Goal: Communication & Community: Answer question/provide support

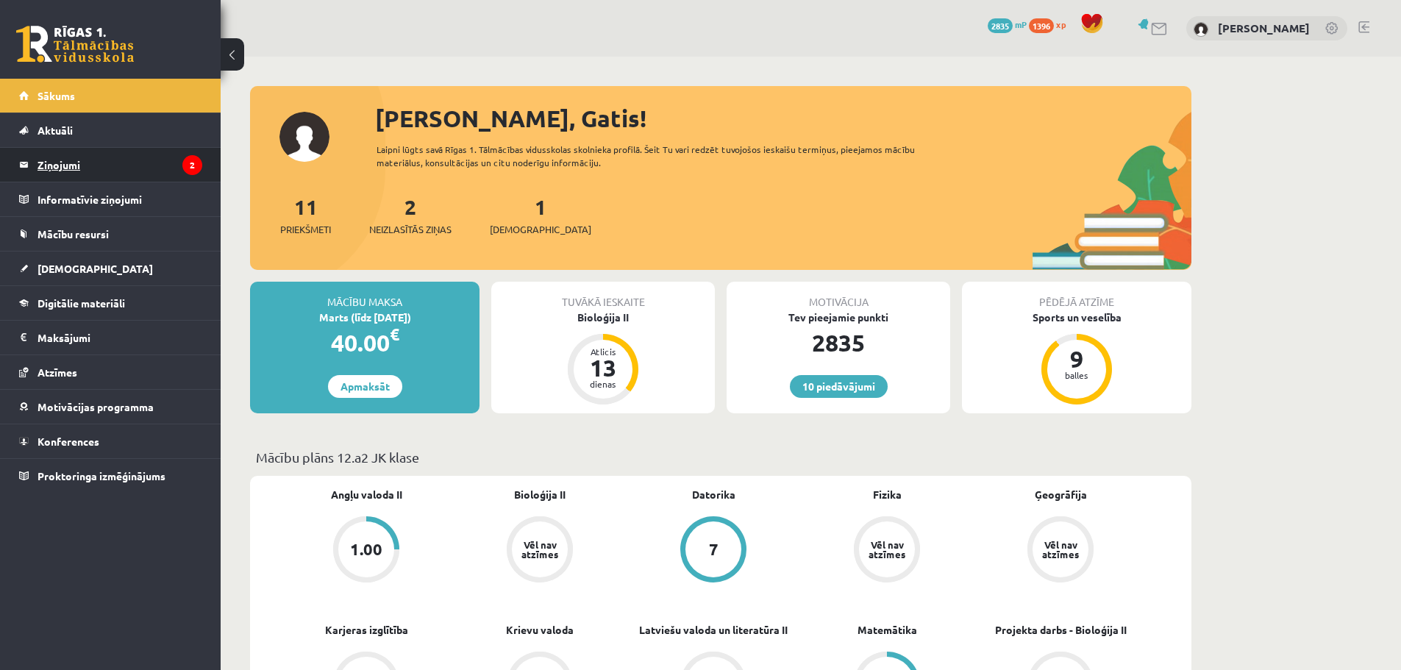
click at [171, 171] on legend "Ziņojumi 2" at bounding box center [120, 165] width 165 height 34
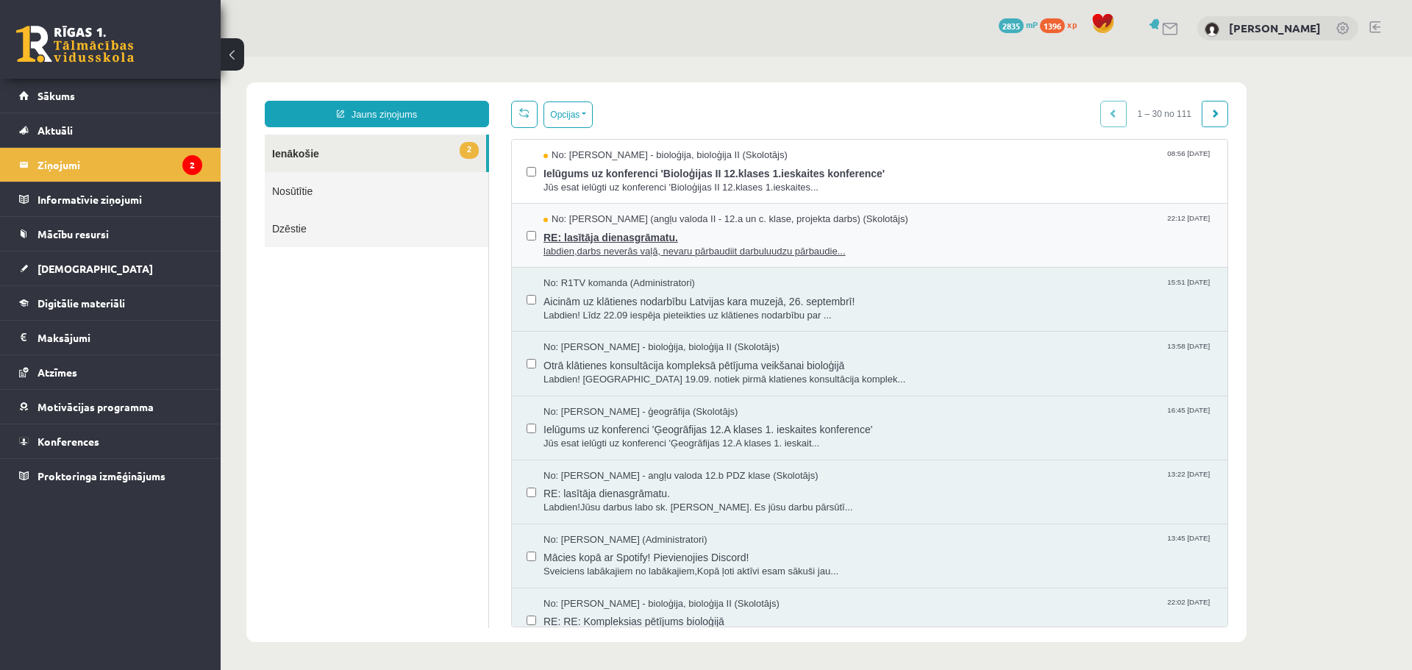
click at [605, 245] on span "labdien,darbs neverās vaļā, nevaru pārbaudiit darbuluudzu pārbaudie..." at bounding box center [877, 252] width 669 height 14
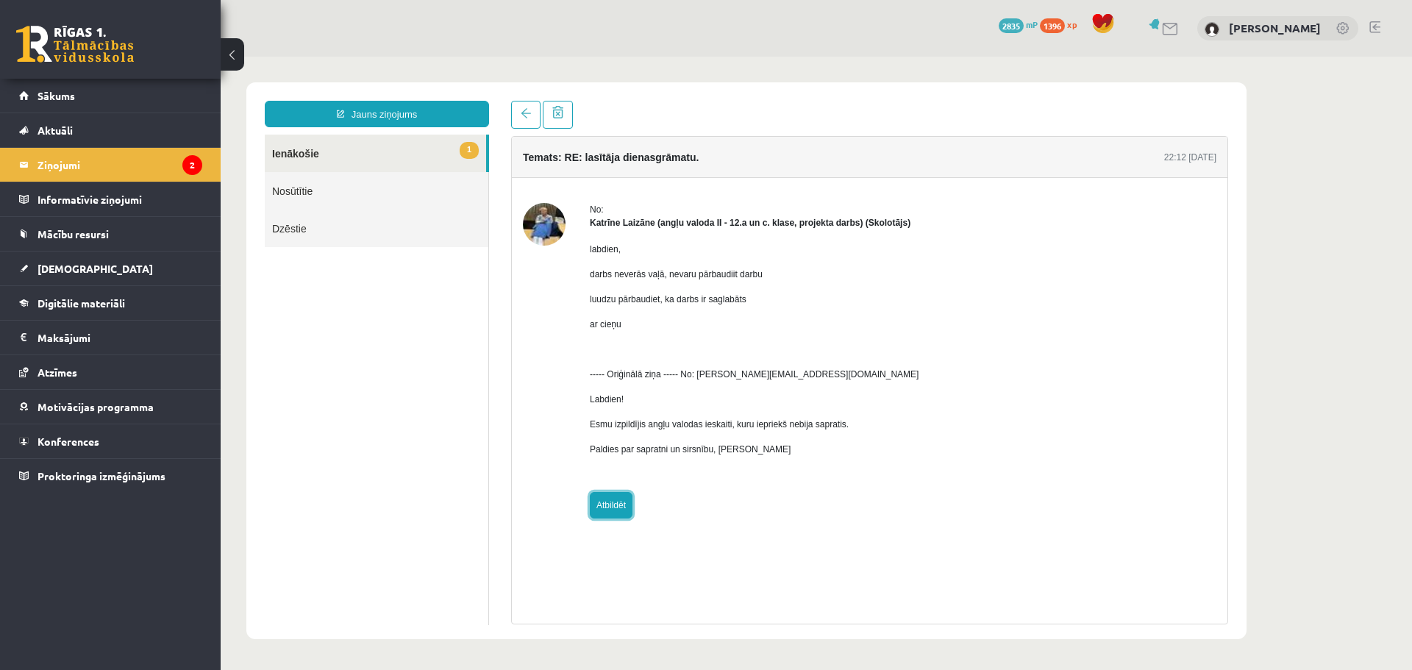
click at [624, 502] on link "Atbildēt" at bounding box center [611, 505] width 43 height 26
type input "**********"
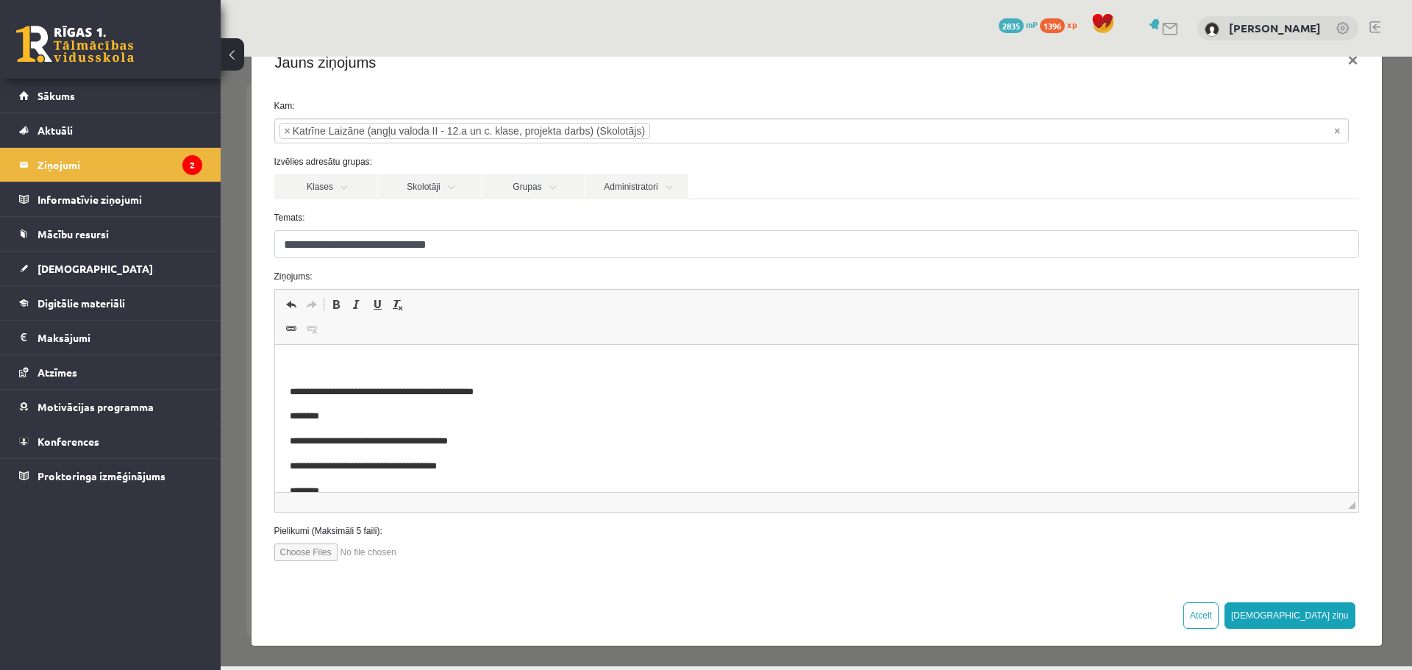
scroll to position [41, 0]
click at [311, 554] on input "file" at bounding box center [357, 552] width 167 height 18
type input "**********"
click at [340, 368] on p "Bagātinātā teksta redaktors, wiswyg-editor-47024922516820-1758175194-695" at bounding box center [816, 366] width 1054 height 15
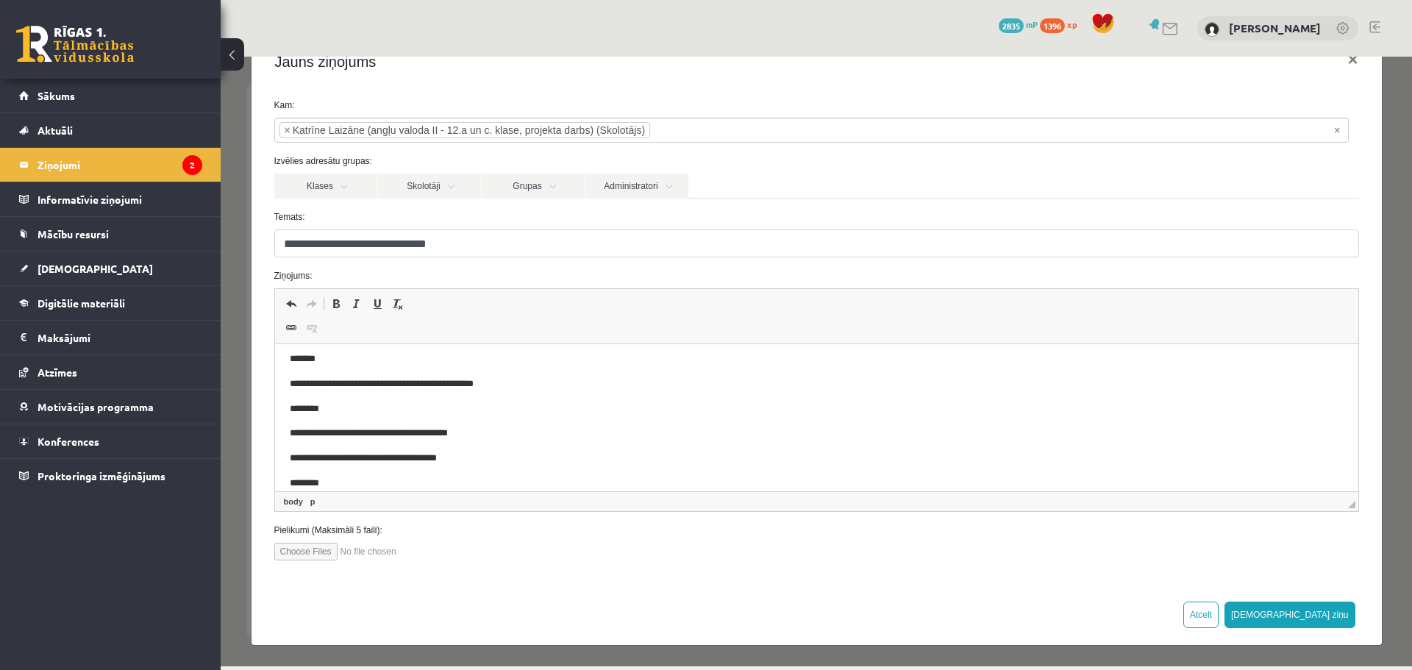
scroll to position [0, 0]
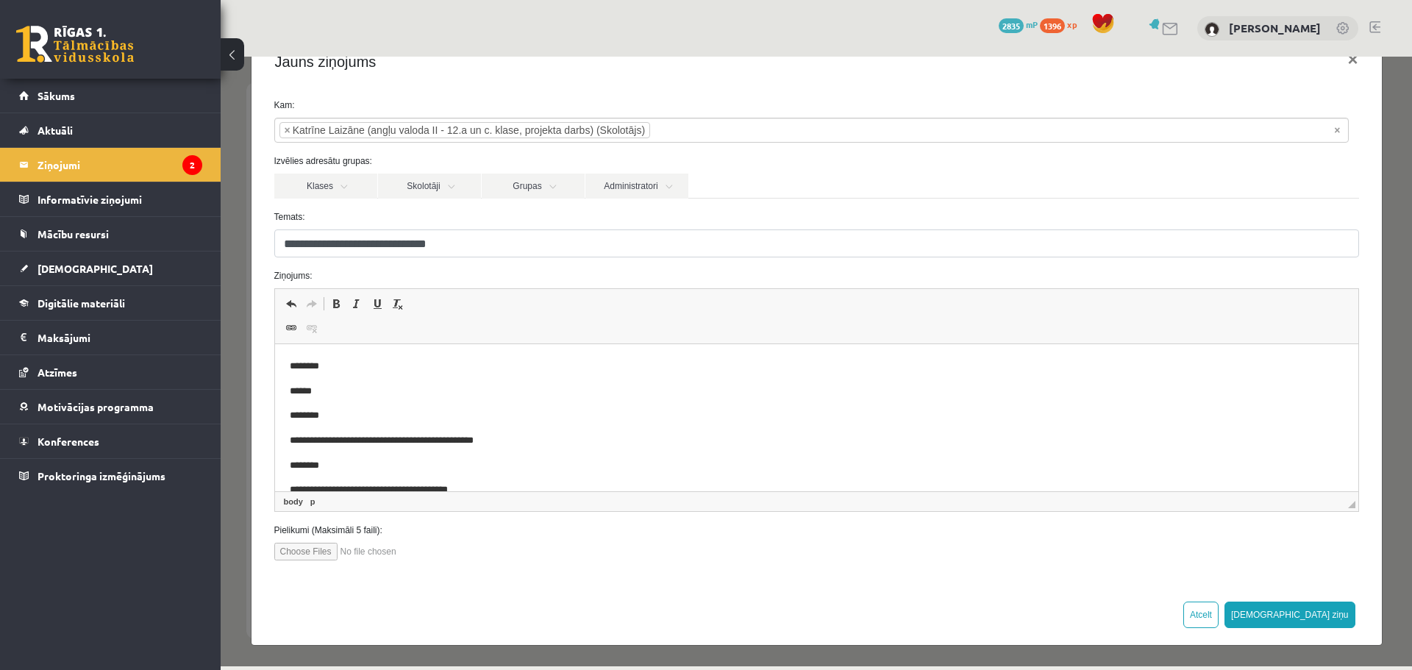
click at [346, 416] on p "********" at bounding box center [805, 415] width 1032 height 15
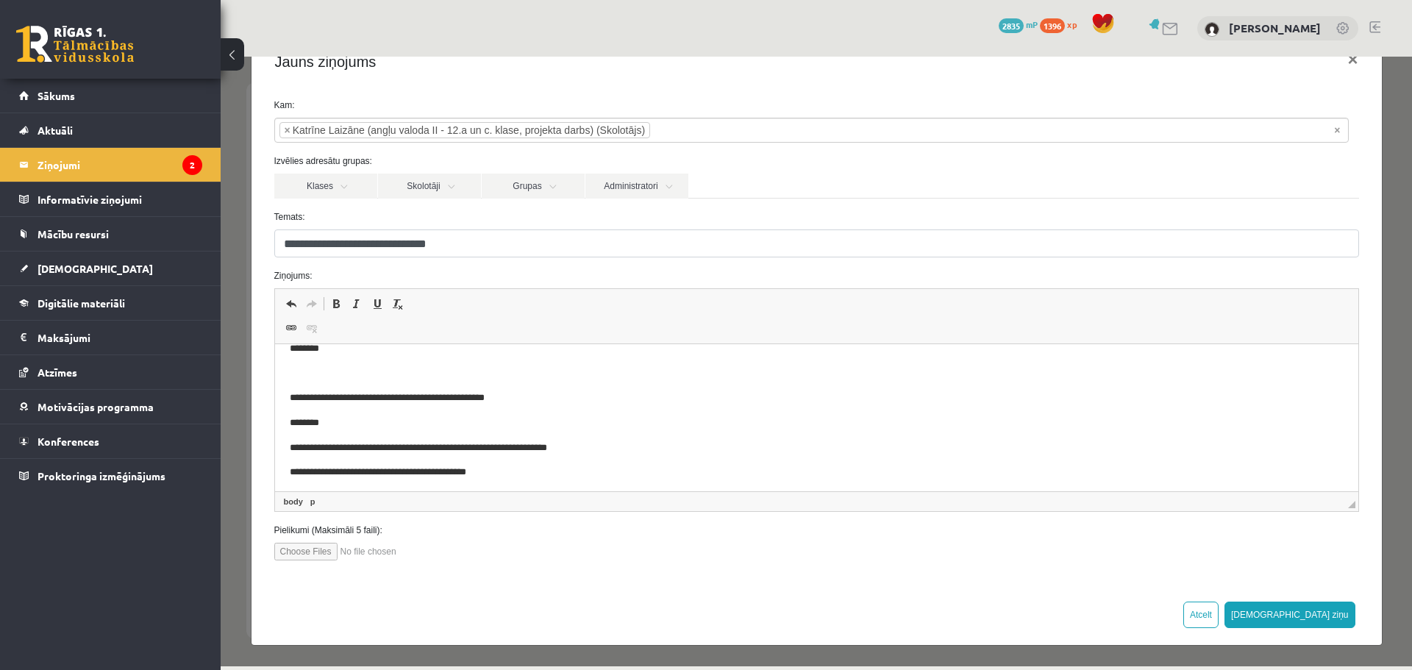
scroll to position [196, 0]
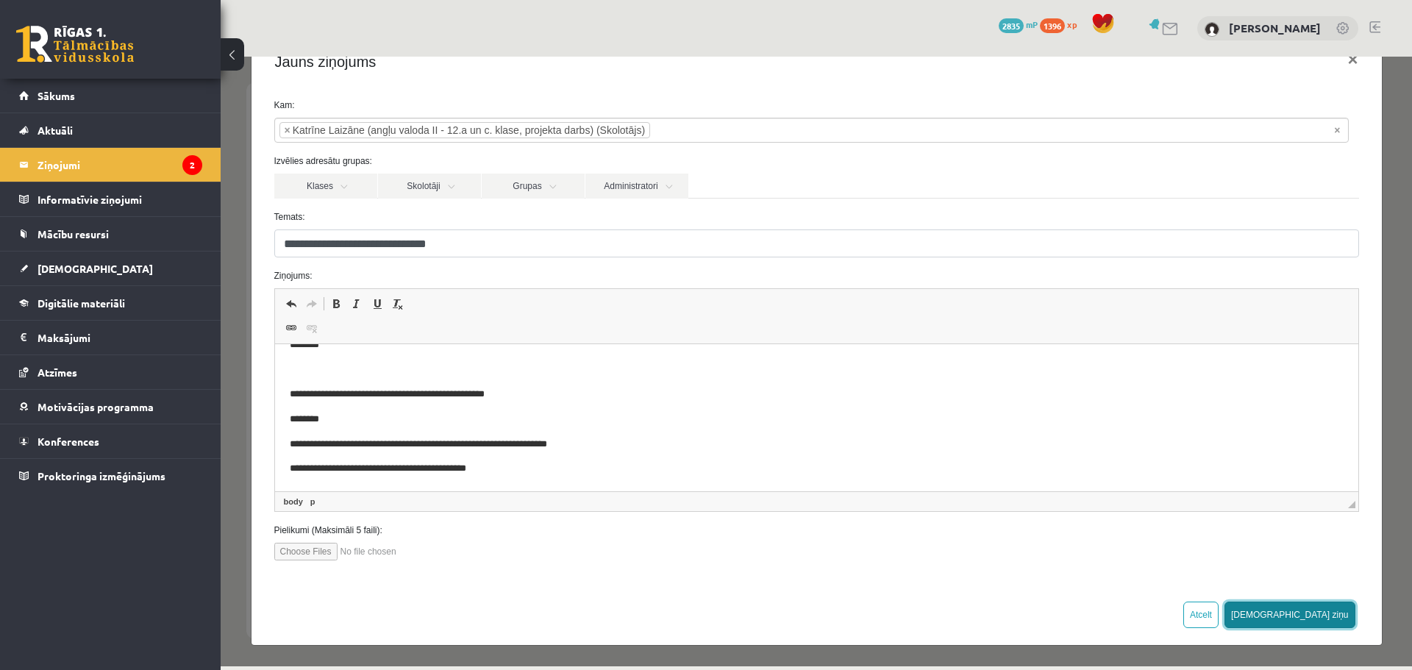
click at [1297, 609] on button "[DEMOGRAPHIC_DATA] ziņu" at bounding box center [1289, 614] width 131 height 26
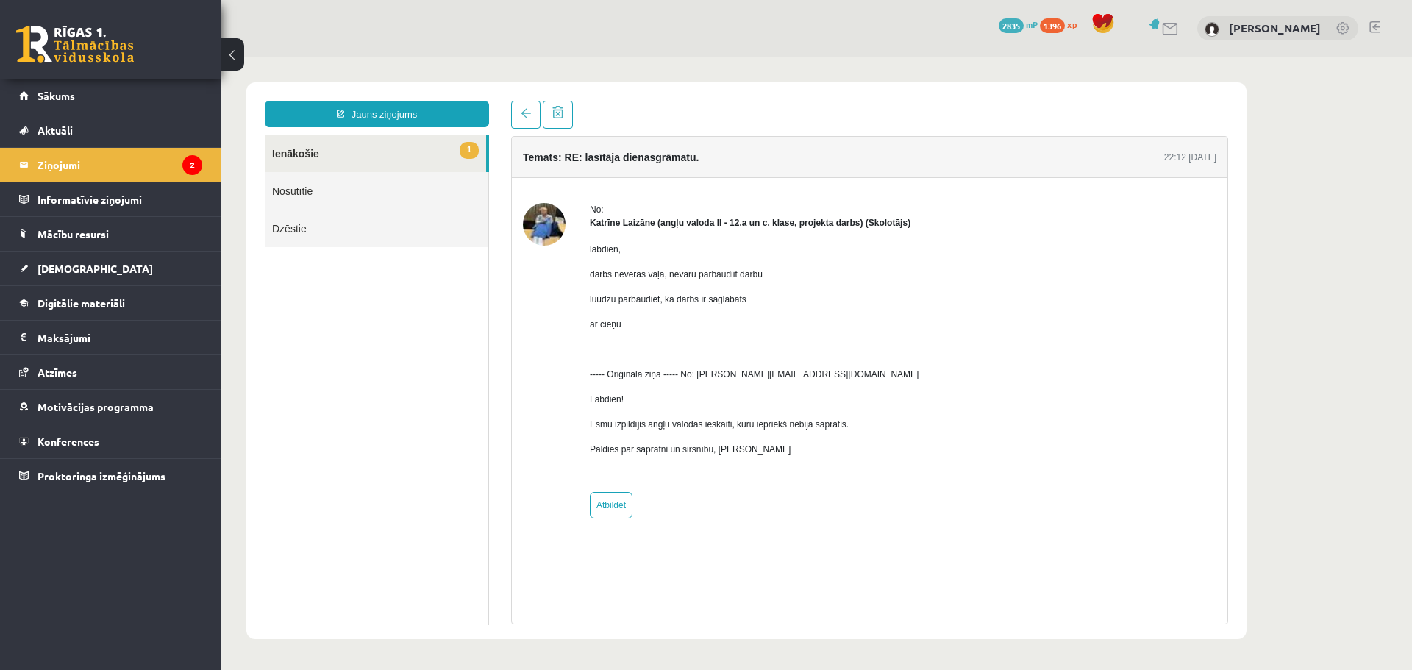
scroll to position [0, 0]
click at [340, 146] on link "1 Ienākošie" at bounding box center [375, 154] width 221 height 38
click at [321, 181] on link "Nosūtītie" at bounding box center [377, 191] width 224 height 38
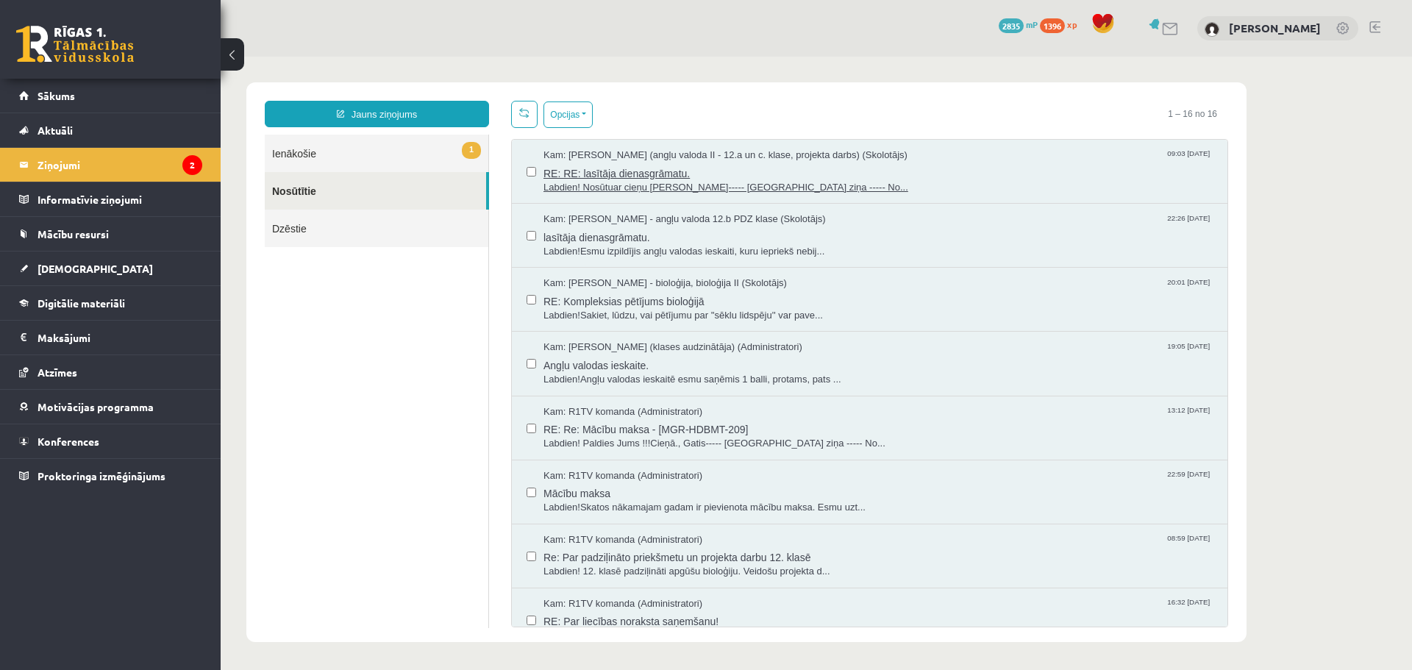
click at [679, 160] on span "Kam: [PERSON_NAME] (angļu valoda II - 12.a un c. klase, projekta darbs) (Skolot…" at bounding box center [725, 156] width 364 height 14
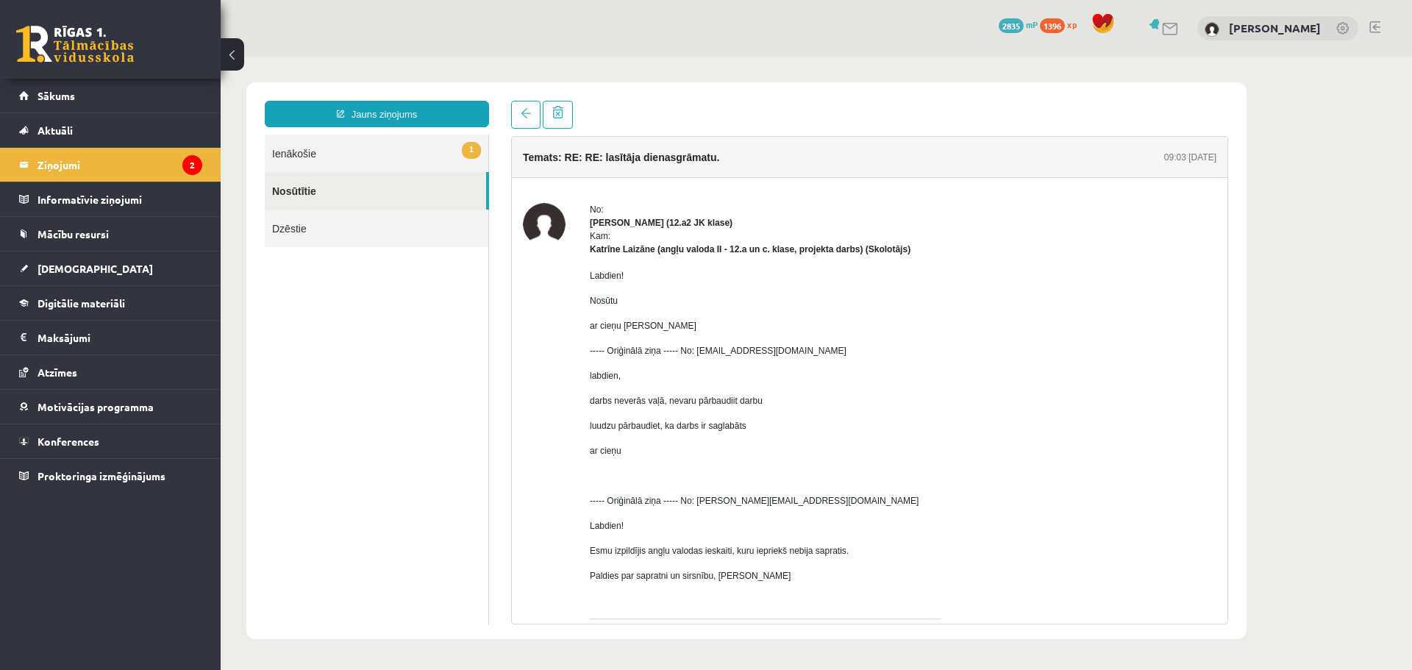
scroll to position [112, 0]
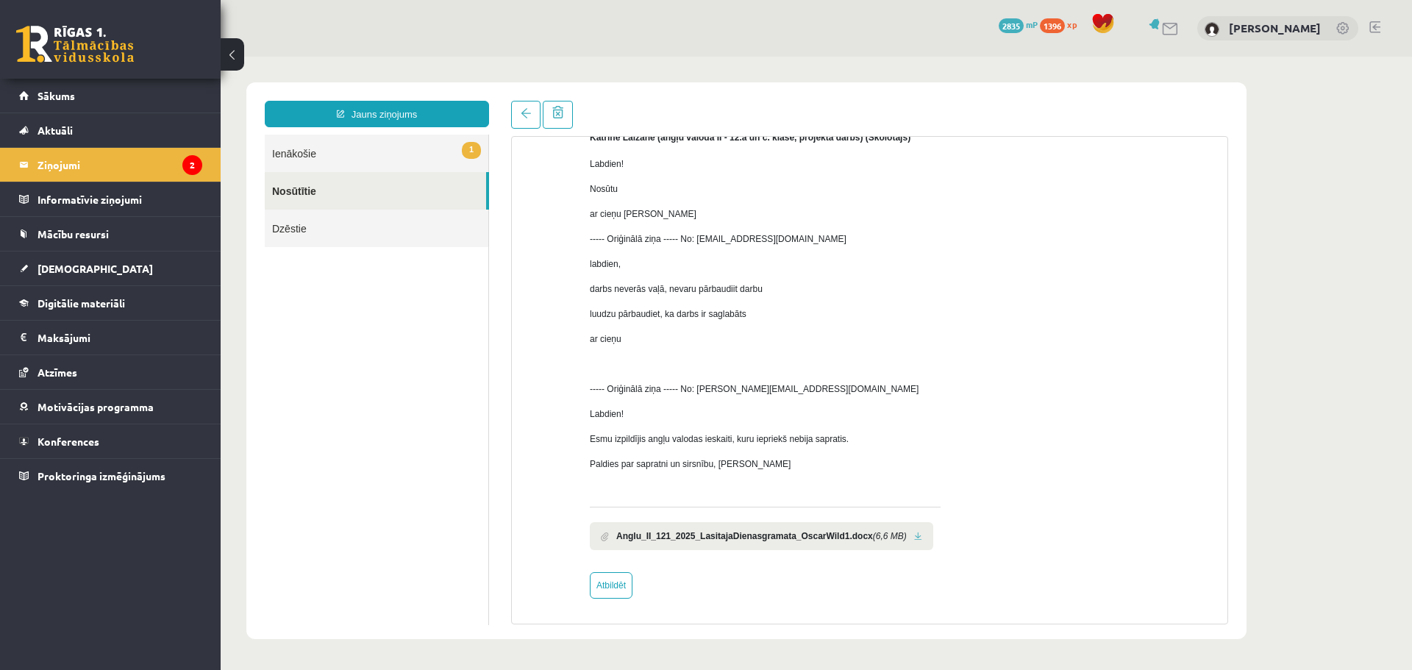
click at [805, 543] on li "Anglu_II_121_2025_LasitajaDienasgramata_OscarWild1.docx (6,6 MB)" at bounding box center [761, 536] width 343 height 28
click at [804, 542] on li "Anglu_II_121_2025_LasitajaDienasgramata_OscarWild1.docx (6,6 MB)" at bounding box center [761, 536] width 343 height 28
click at [802, 540] on b "Anglu_II_121_2025_LasitajaDienasgramata_OscarWild1.docx" at bounding box center [744, 535] width 257 height 13
click at [907, 543] on li "Anglu_II_121_2025_LasitajaDienasgramata_OscarWild1.docx (6,6 MB)" at bounding box center [761, 536] width 343 height 28
click at [914, 538] on link at bounding box center [918, 537] width 8 height 10
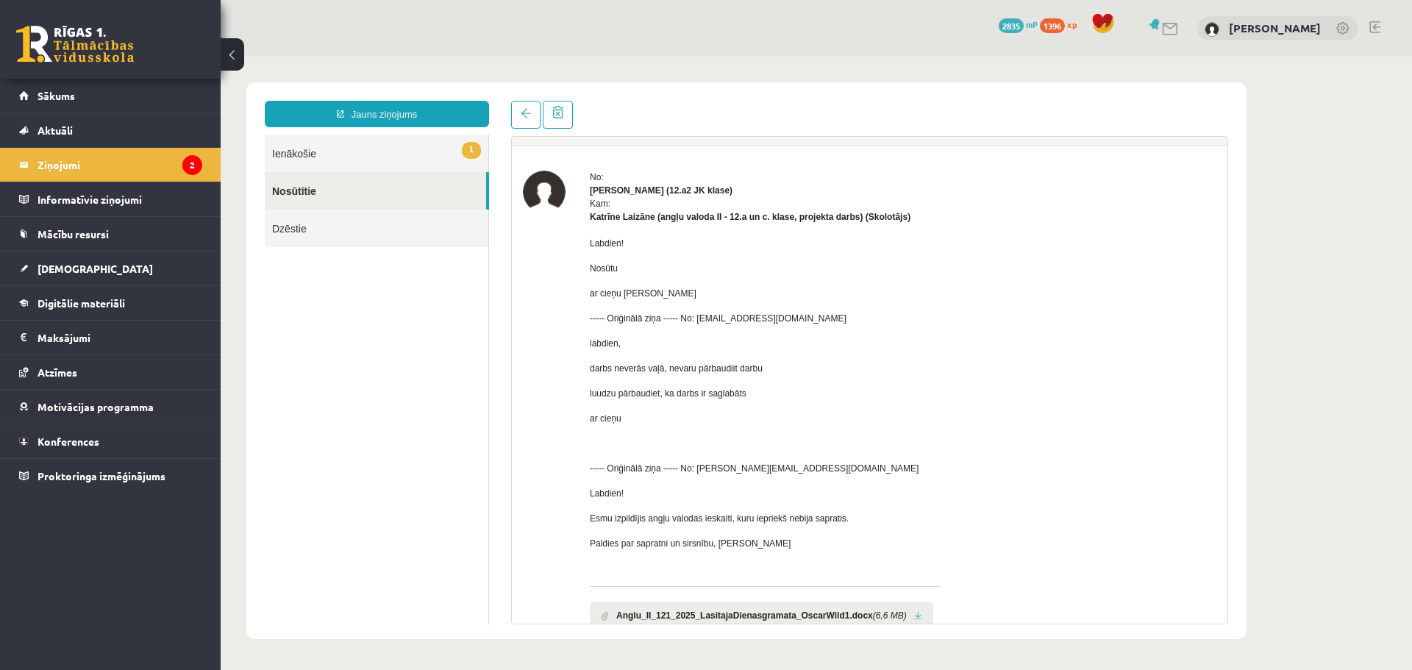
scroll to position [0, 0]
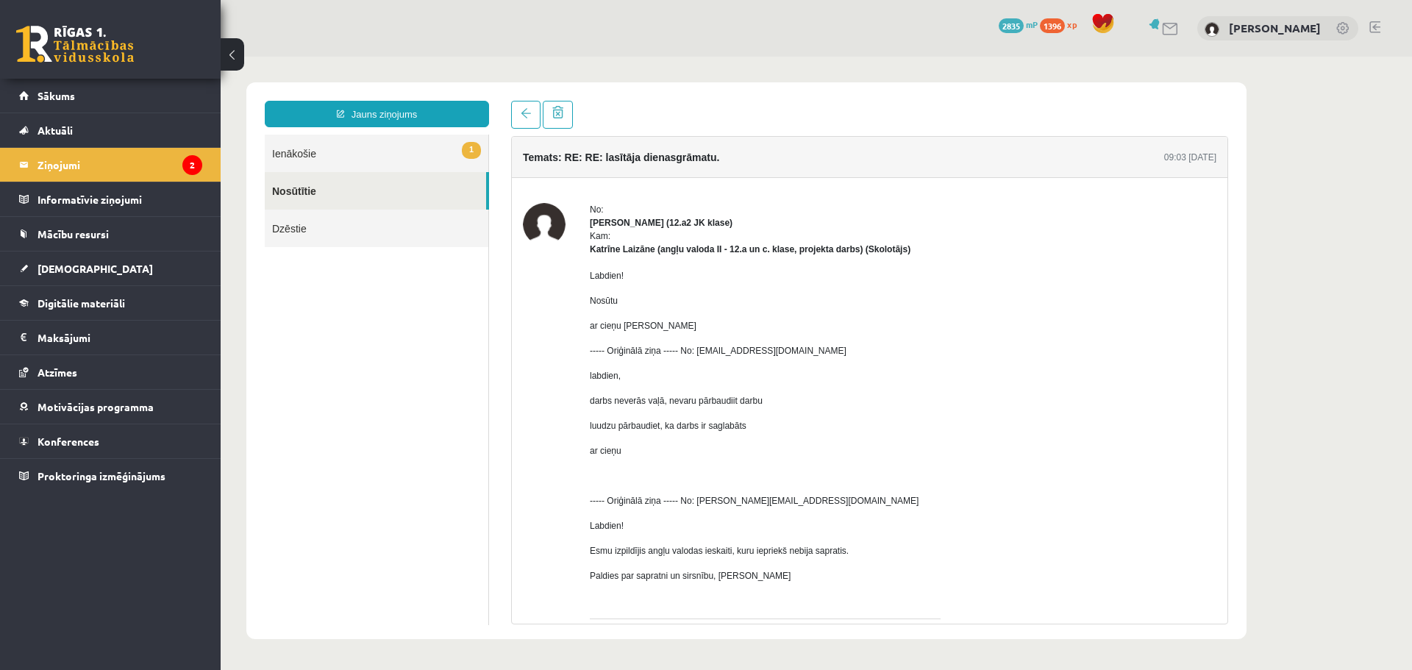
click at [388, 154] on link "1 Ienākošie" at bounding box center [377, 154] width 224 height 38
click at [201, 176] on legend "Ziņojumi 2" at bounding box center [120, 165] width 165 height 34
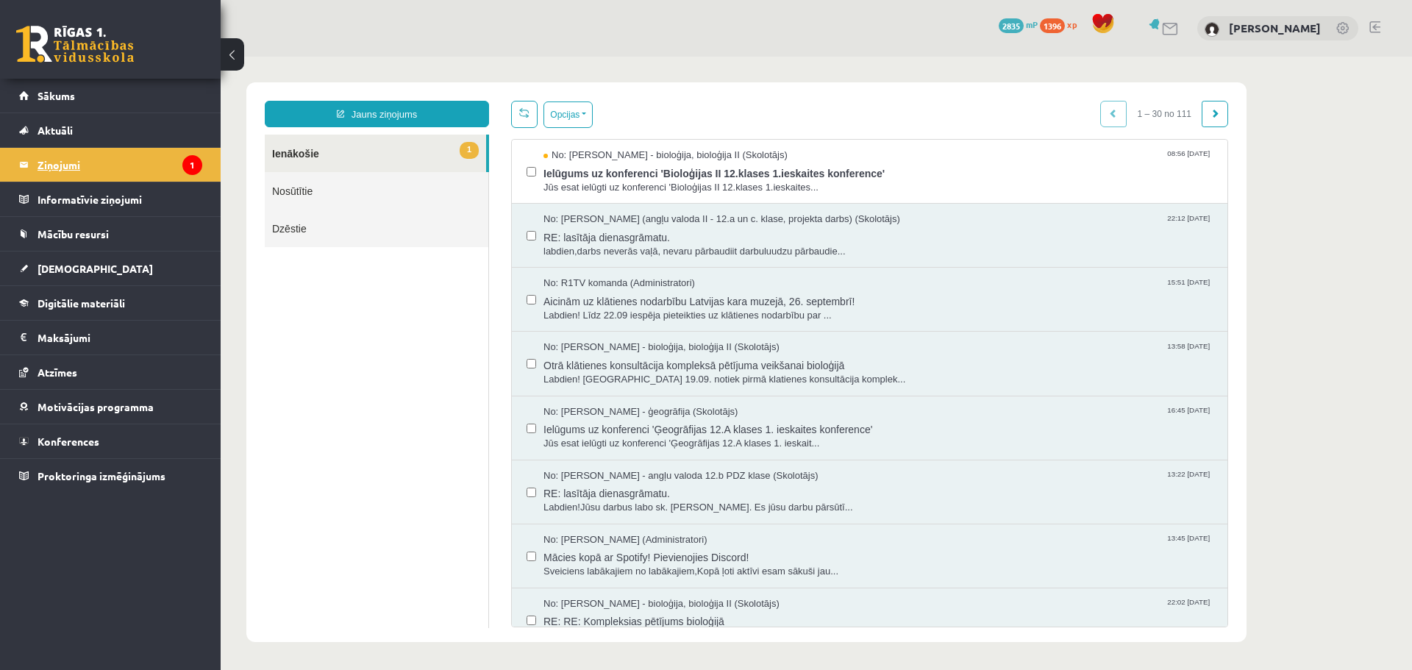
click at [174, 175] on legend "Ziņojumi 1" at bounding box center [120, 165] width 165 height 34
click at [616, 177] on span "Ielūgums uz konferenci 'Bioloģijas II 12.klases 1.ieskaites konference'" at bounding box center [877, 172] width 669 height 18
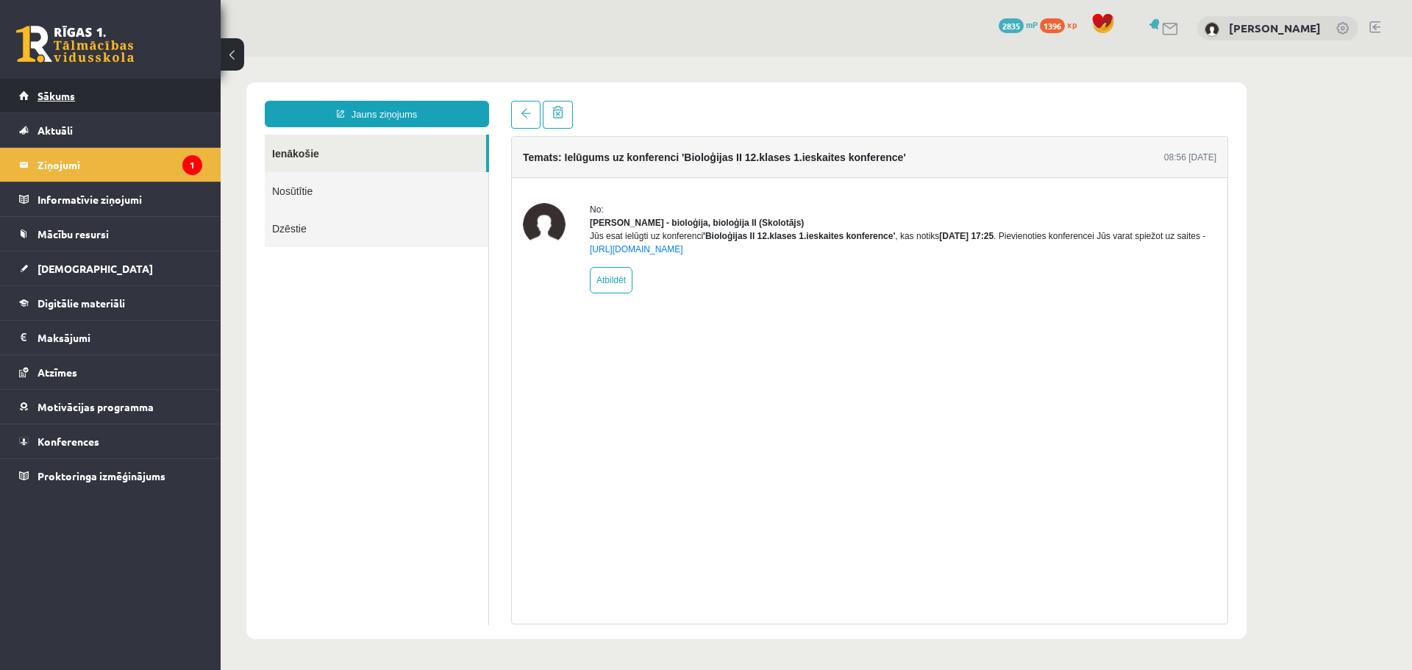
click at [65, 95] on span "Sākums" at bounding box center [57, 95] width 38 height 13
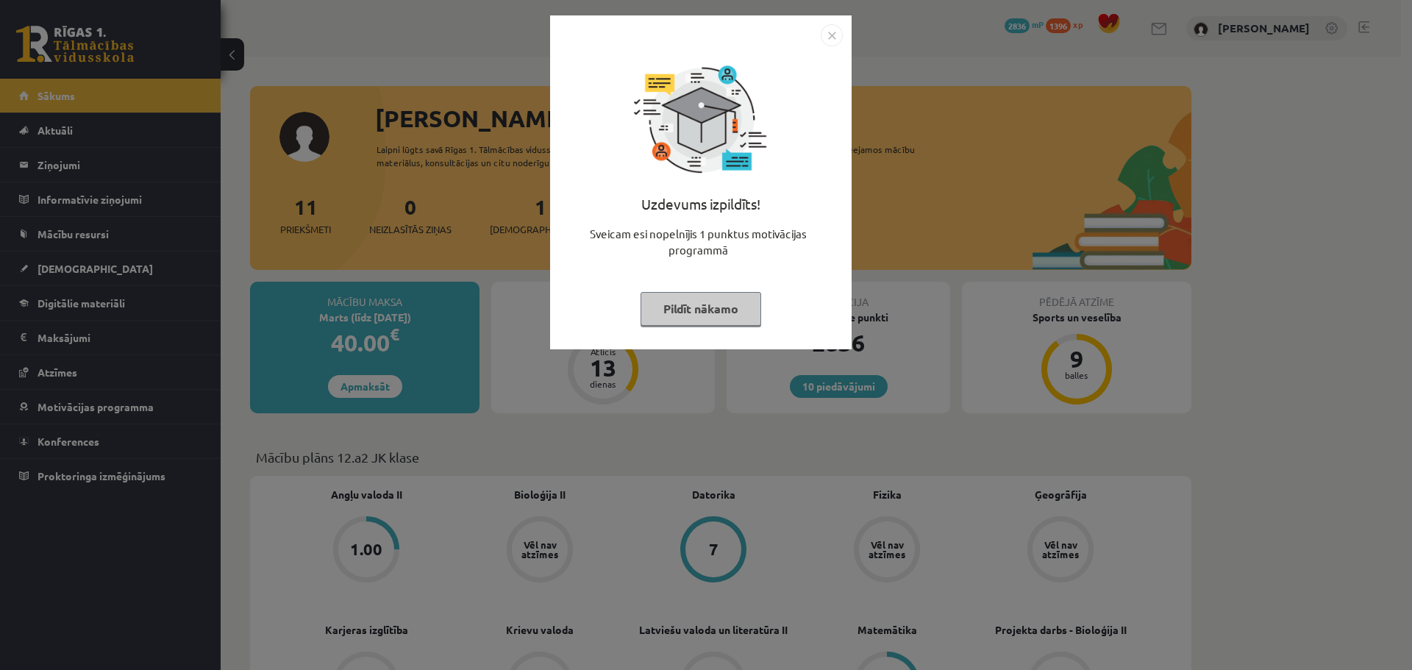
click at [669, 293] on button "Pildīt nākamo" at bounding box center [700, 309] width 121 height 34
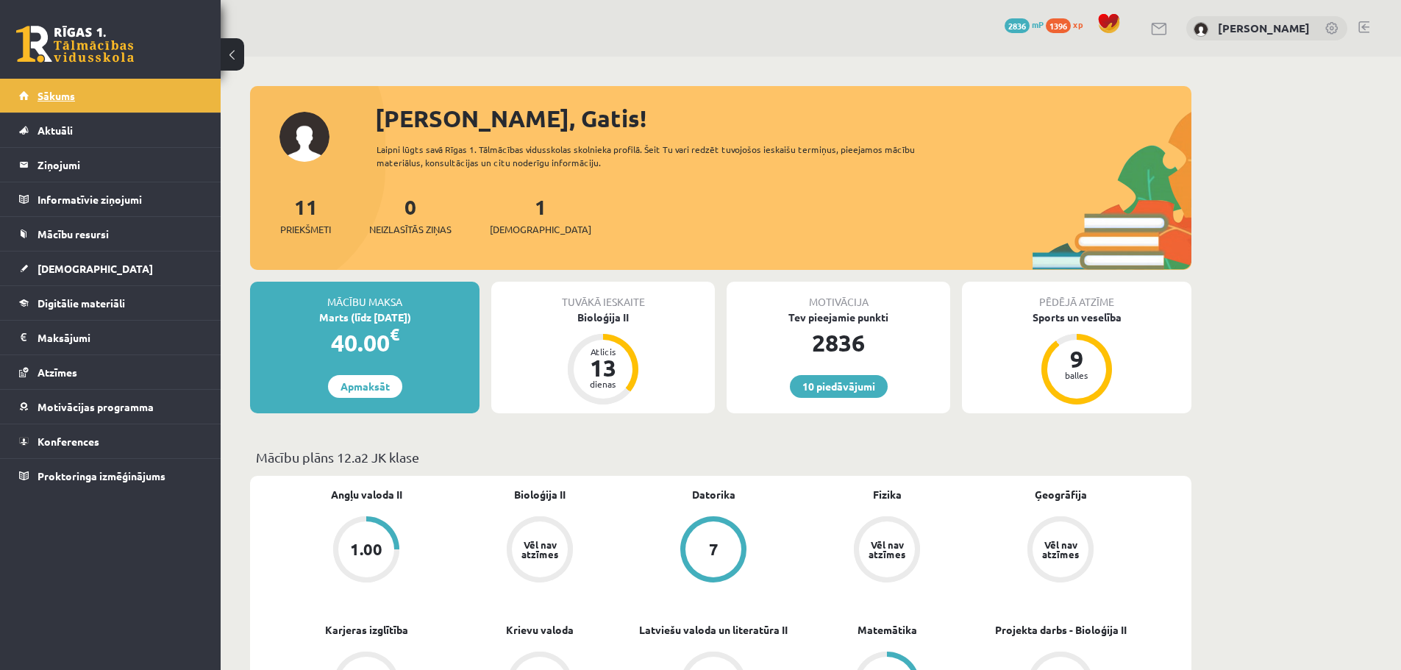
click at [127, 90] on link "Sākums" at bounding box center [110, 96] width 183 height 34
